Goal: Information Seeking & Learning: Understand process/instructions

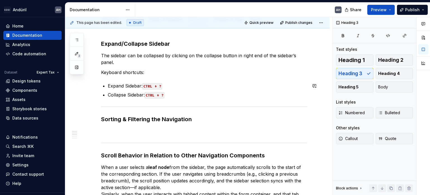
scroll to position [112, 0]
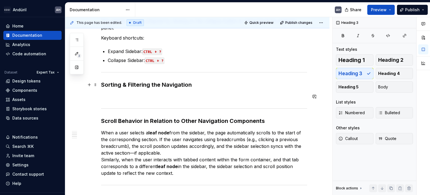
click at [193, 86] on h3 "Sorting & Filtering the Navigation" at bounding box center [204, 85] width 206 height 8
click at [101, 84] on h3 "Sorting & Filtering the Navigation" at bounding box center [204, 85] width 206 height 8
click at [114, 88] on div "Expand/Collapse Sidebar The sidebar can be collapsed by clicking on the collaps…" at bounding box center [204, 188] width 206 height 367
click at [102, 83] on h3 "Sorting & Filtering the Navigation" at bounding box center [204, 85] width 206 height 8
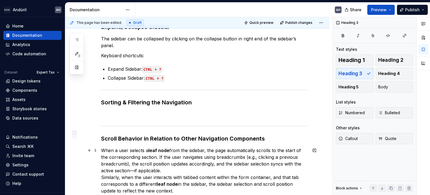
scroll to position [84, 0]
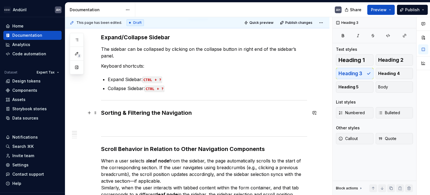
click at [147, 111] on h3 "Sorting & Filtering the Navigation" at bounding box center [204, 113] width 206 height 8
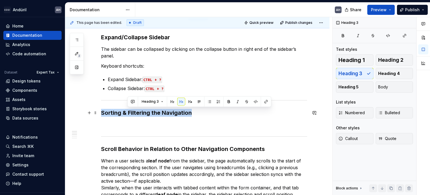
click at [147, 111] on h3 "Sorting & Filtering the Navigation" at bounding box center [204, 113] width 206 height 8
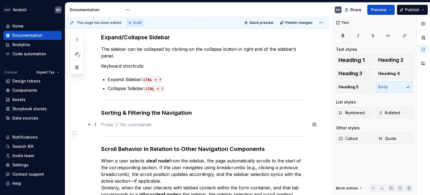
click at [158, 125] on p at bounding box center [204, 124] width 206 height 7
click at [196, 114] on h3 "Sorting & Filtering the Navigation" at bounding box center [204, 113] width 206 height 8
click at [170, 53] on p "The sidebar can be collapsed by clicking on the collapse button in right end of…" at bounding box center [204, 52] width 206 height 13
click at [89, 111] on button "button" at bounding box center [89, 113] width 8 height 8
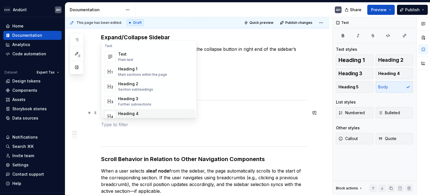
click at [106, 111] on div "Suggestions" at bounding box center [110, 115] width 11 height 11
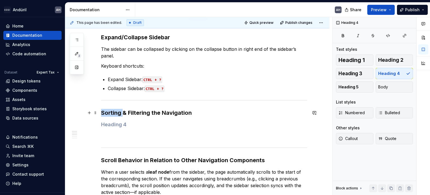
click at [106, 111] on h3 "Sorting & Filtering the Navigation" at bounding box center [204, 113] width 206 height 8
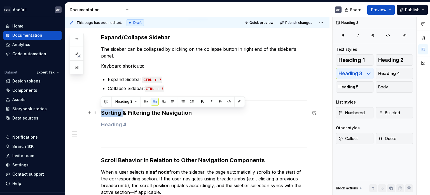
click at [108, 114] on h3 "Sorting & Filtering the Navigation" at bounding box center [204, 113] width 206 height 8
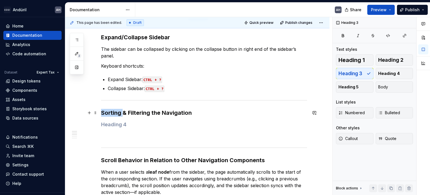
click at [108, 114] on h3 "Sorting & Filtering the Navigation" at bounding box center [204, 113] width 206 height 8
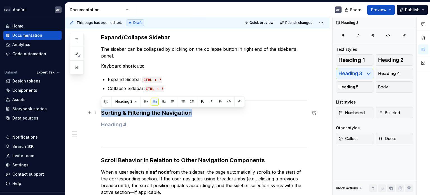
click at [108, 114] on h3 "Sorting & Filtering the Navigation" at bounding box center [204, 113] width 206 height 8
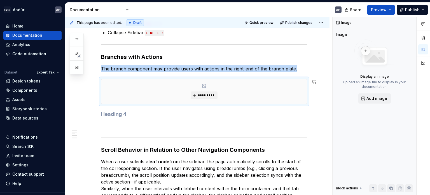
scroll to position [140, 0]
click at [123, 111] on h4 at bounding box center [204, 113] width 206 height 7
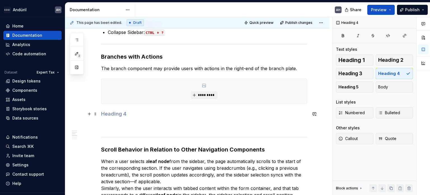
click at [124, 115] on h4 at bounding box center [204, 113] width 206 height 7
click at [123, 125] on p at bounding box center [204, 125] width 206 height 7
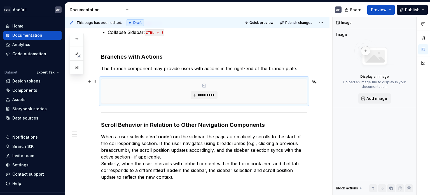
click at [174, 95] on div "*********" at bounding box center [204, 91] width 206 height 25
click at [187, 137] on p "When a user selects a leaf node from the sidebar, the page automatically scroll…" at bounding box center [204, 156] width 206 height 47
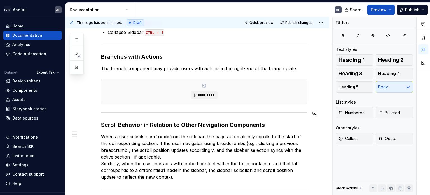
click at [103, 109] on div "Expand/Collapse Sidebar The sidebar can be collapsed by clicking on the collaps…" at bounding box center [204, 176] width 206 height 399
click at [257, 99] on div "*********" at bounding box center [204, 91] width 206 height 25
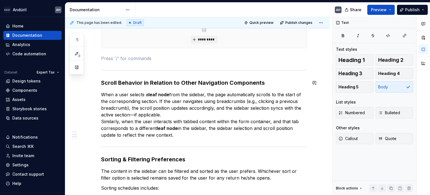
scroll to position [196, 0]
click at [212, 83] on h3 "Scroll Behavior in Relation to Other Navigation Components" at bounding box center [204, 82] width 206 height 8
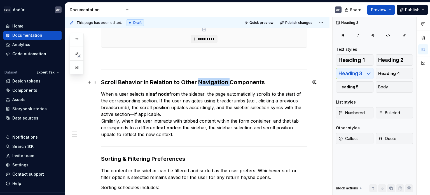
click at [212, 83] on h3 "Scroll Behavior in Relation to Other Navigation Components" at bounding box center [204, 82] width 206 height 8
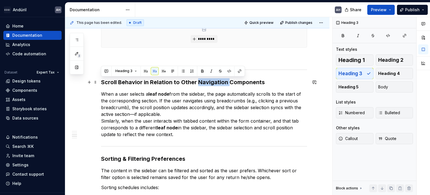
click at [212, 83] on h3 "Scroll Behavior in Relation to Other Navigation Components" at bounding box center [204, 82] width 206 height 8
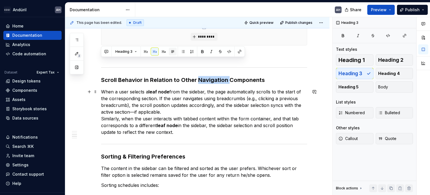
scroll to position [112, 0]
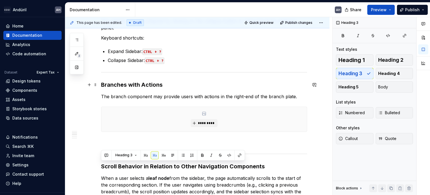
click at [176, 84] on h3 "Branches with Actions" at bounding box center [204, 85] width 206 height 8
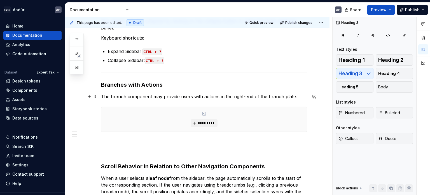
click at [293, 96] on p "The branch component may provide users with actions in the right-end of the bra…" at bounding box center [204, 96] width 206 height 7
click at [301, 96] on p "The branch component may provide users with actions in the right-end of the bra…" at bounding box center [204, 96] width 206 height 7
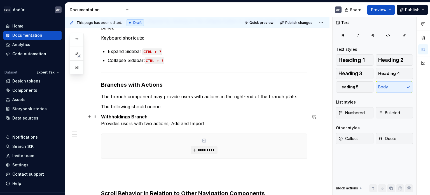
type textarea "*"
click at [102, 118] on strong "Withholdings Branch" at bounding box center [124, 117] width 46 height 6
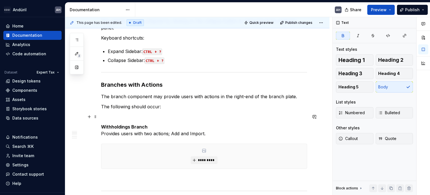
click at [112, 115] on p at bounding box center [204, 116] width 206 height 7
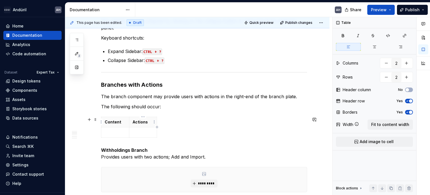
click at [147, 121] on p "Actions" at bounding box center [143, 122] width 21 height 6
click at [123, 122] on p "Content" at bounding box center [115, 122] width 21 height 6
click at [136, 121] on p "Actions" at bounding box center [143, 122] width 21 height 6
click at [157, 127] on icon "button" at bounding box center [157, 127] width 4 height 4
type input "3"
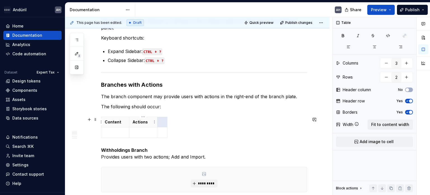
click at [136, 120] on p "Actions" at bounding box center [143, 122] width 21 height 6
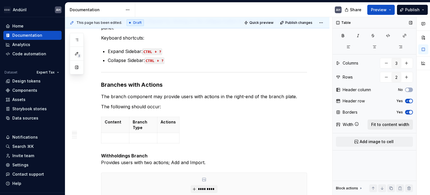
click at [380, 122] on span "Fit to content width" at bounding box center [390, 125] width 38 height 6
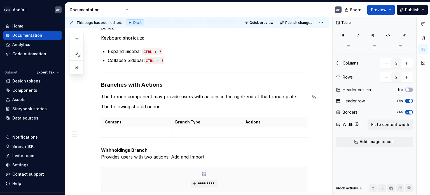
click at [172, 103] on p "The following should occur:" at bounding box center [204, 106] width 206 height 7
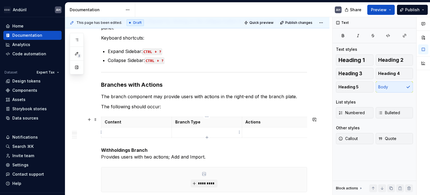
click at [184, 131] on p at bounding box center [207, 132] width 64 height 6
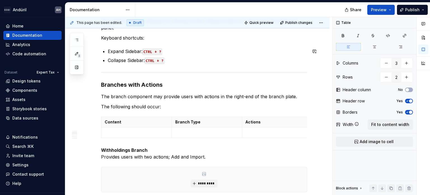
type textarea "*"
